Goal: Task Accomplishment & Management: Complete application form

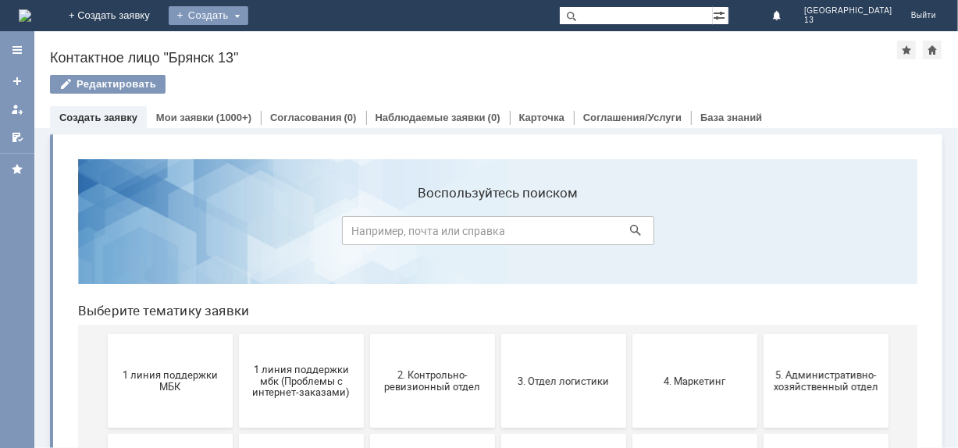
click at [248, 16] on div "Создать" at bounding box center [209, 15] width 80 height 19
drag, startPoint x: 326, startPoint y: 50, endPoint x: 332, endPoint y: 59, distance: 11.3
click at [290, 52] on link "Заявка" at bounding box center [231, 46] width 119 height 19
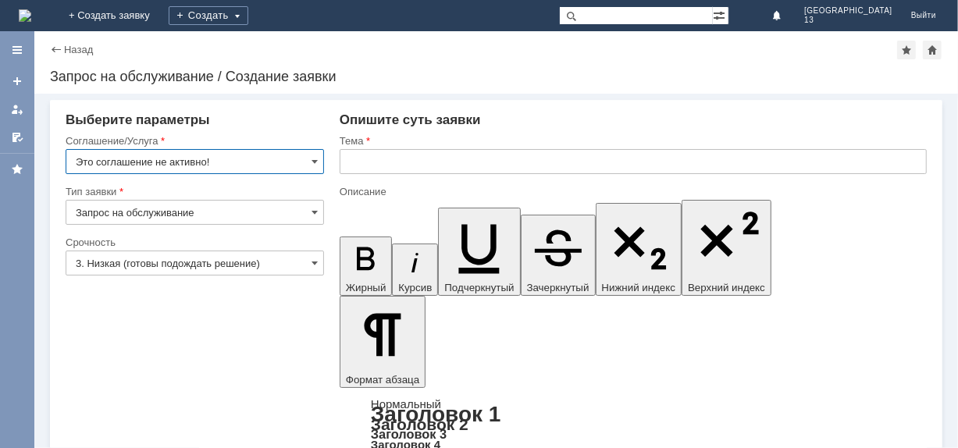
click at [319, 165] on input "Это соглашение не активно!" at bounding box center [195, 161] width 258 height 25
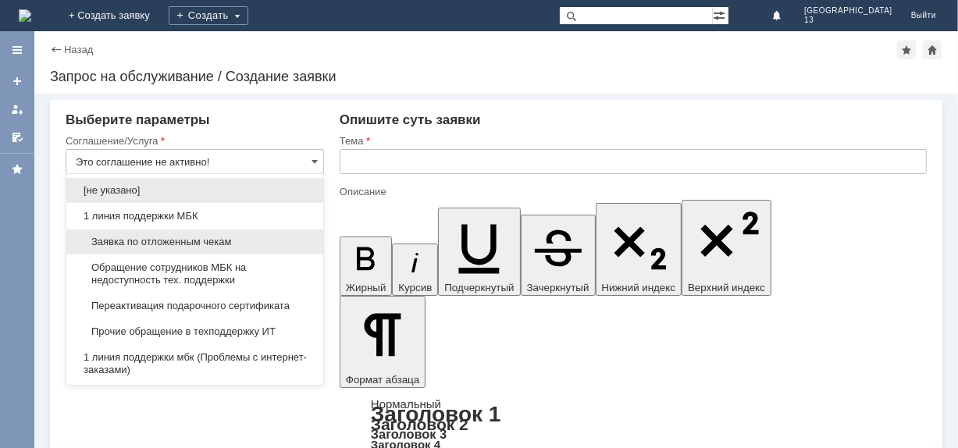
click at [232, 240] on span "Заявка по отложенным чекам" at bounding box center [195, 242] width 238 height 12
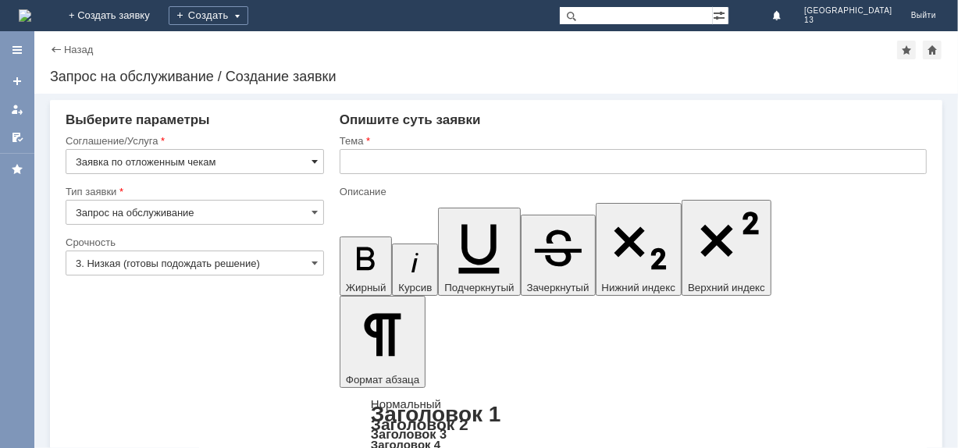
click at [315, 161] on span at bounding box center [314, 161] width 6 height 12
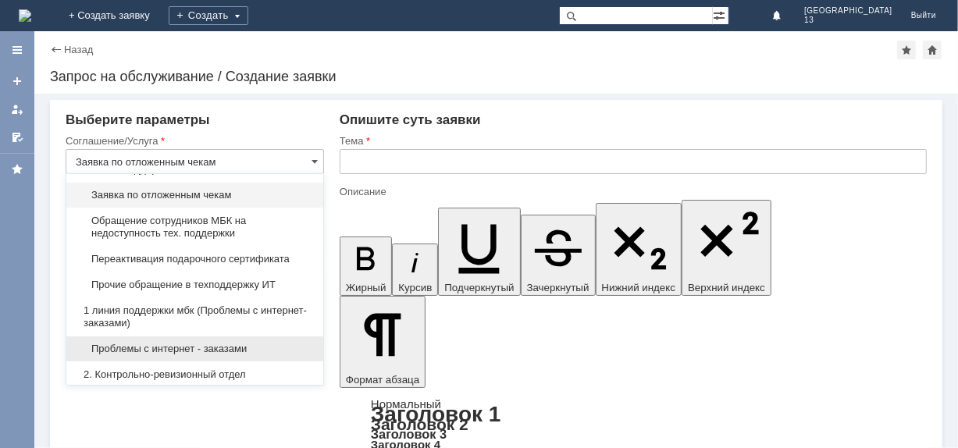
scroll to position [70, 0]
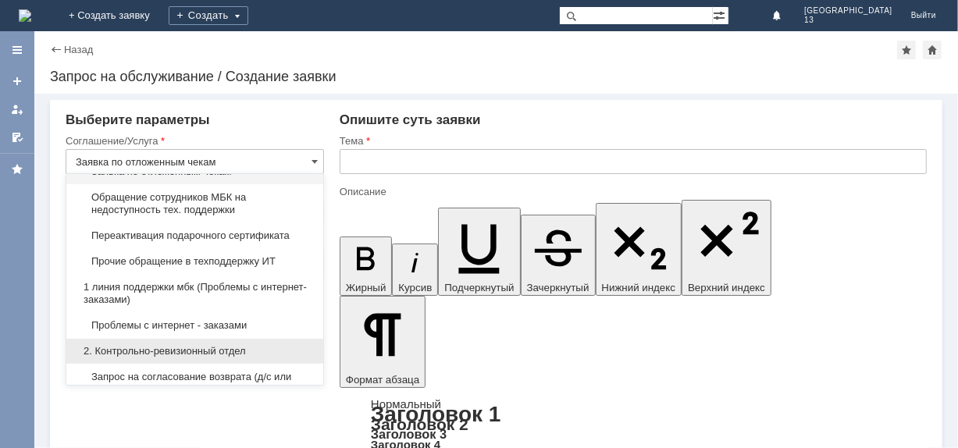
click at [249, 345] on span "2. Контрольно-ревизионный отдел" at bounding box center [195, 351] width 238 height 12
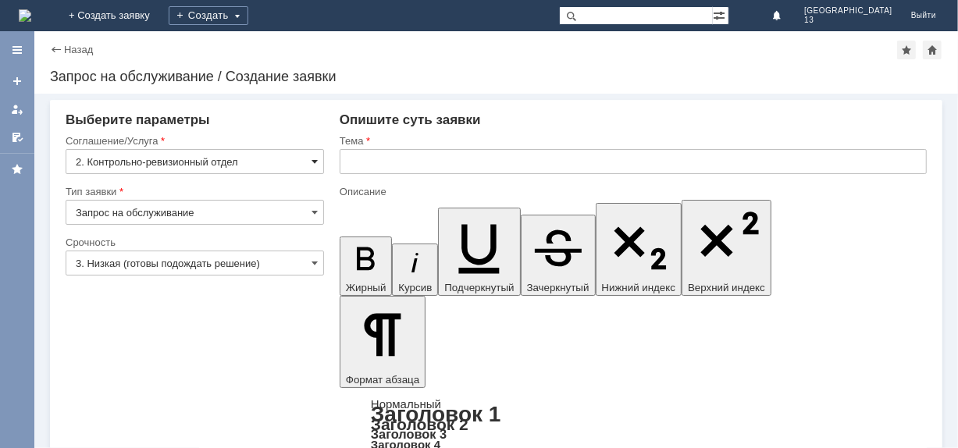
click at [316, 164] on span at bounding box center [314, 161] width 6 height 12
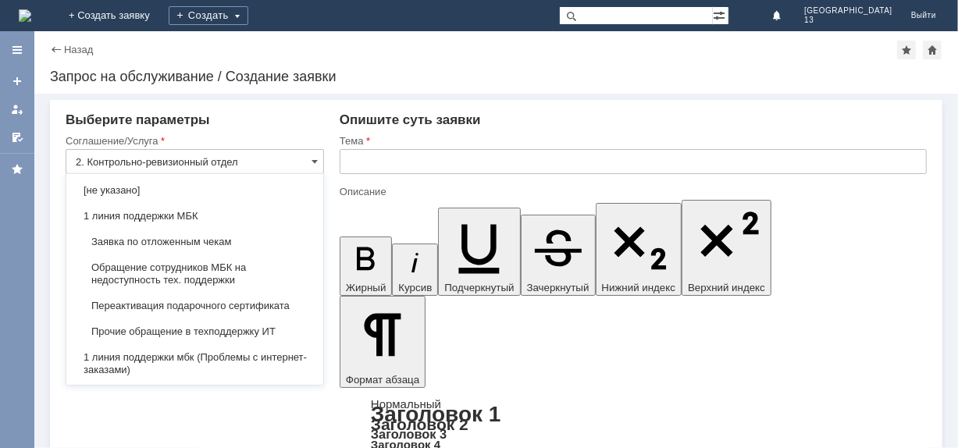
scroll to position [233, 0]
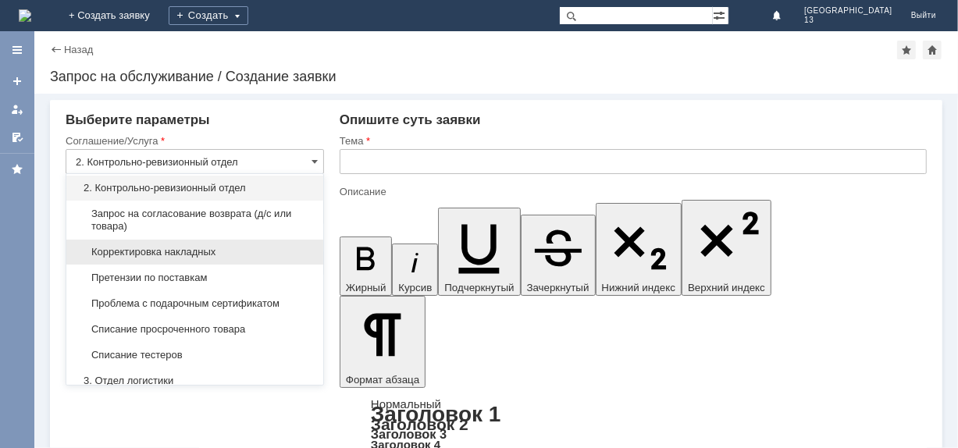
click at [242, 242] on div "Корректировка накладных" at bounding box center [194, 252] width 257 height 25
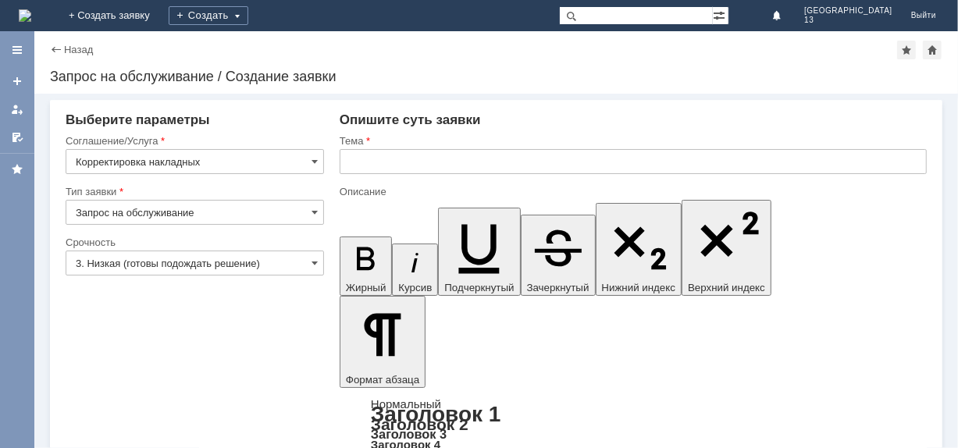
type input "Корректировка накладных"
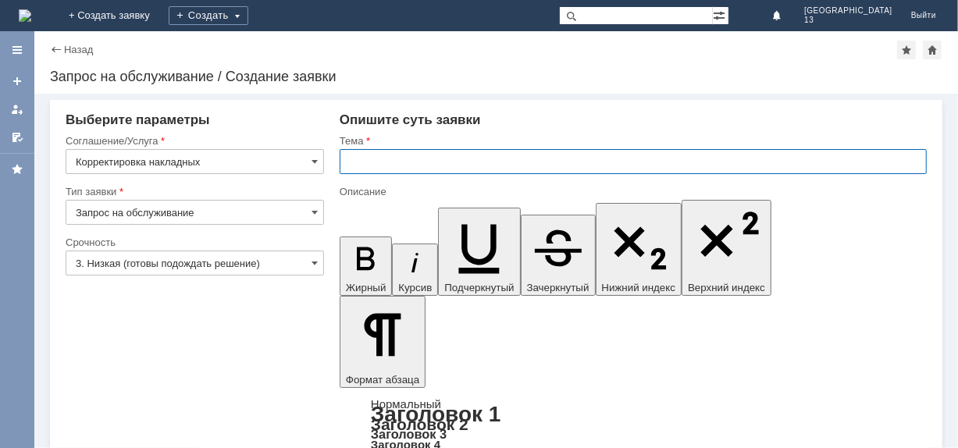
click at [372, 162] on input "text" at bounding box center [633, 161] width 587 height 25
click at [438, 162] on input "отменить акт рассхождения" at bounding box center [633, 161] width 587 height 25
type input "отменить акт расхождения"
